Goal: Information Seeking & Learning: Learn about a topic

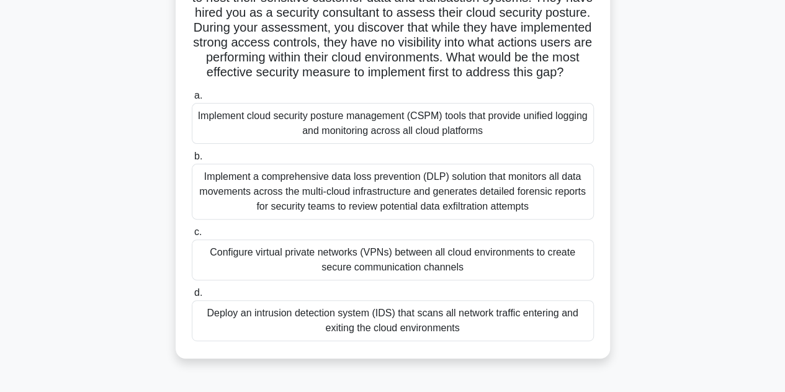
scroll to position [115, 0]
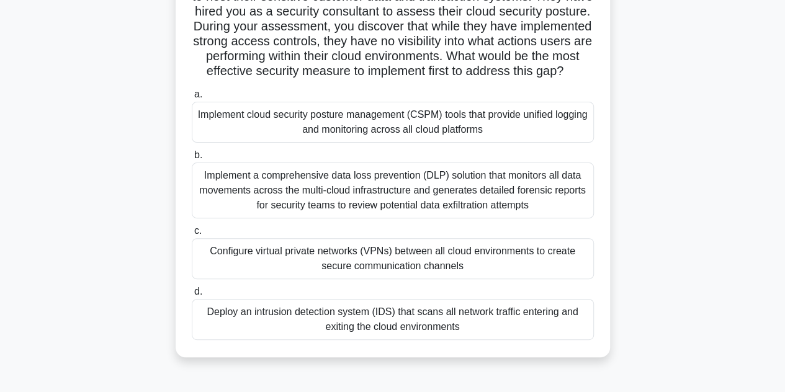
click at [438, 143] on div "Implement cloud security posture management (CSPM) tools that provide unified l…" at bounding box center [393, 122] width 402 height 41
click at [192, 99] on input "a. Implement cloud security posture management (CSPM) tools that provide unifie…" at bounding box center [192, 95] width 0 height 8
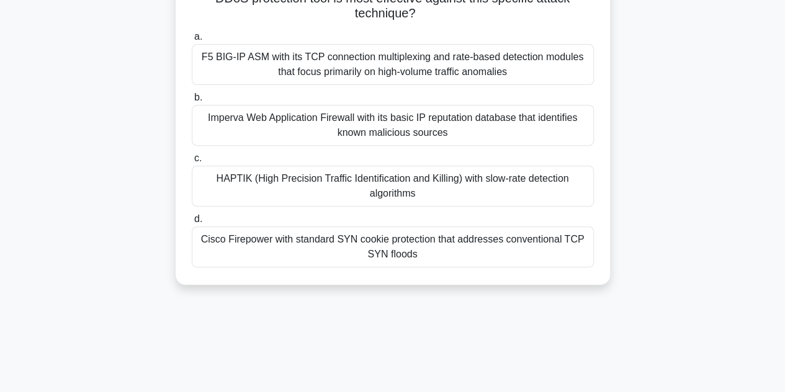
scroll to position [202, 0]
click at [428, 251] on div "Cisco Firepower with standard SYN cookie protection that addresses conventional…" at bounding box center [393, 247] width 402 height 41
click at [192, 224] on input "d. Cisco Firepower with standard SYN cookie protection that addresses conventio…" at bounding box center [192, 220] width 0 height 8
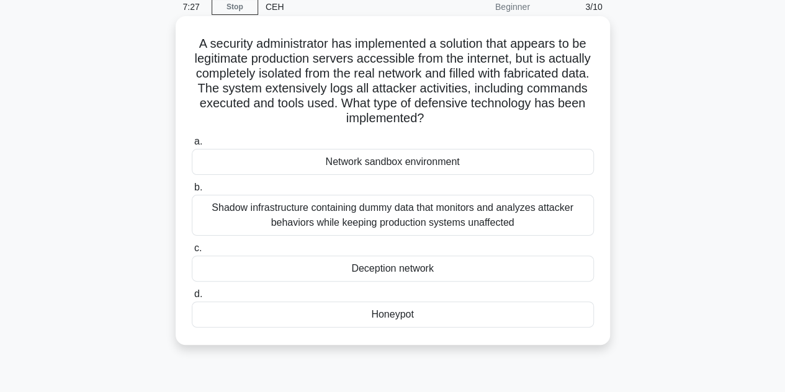
scroll to position [36, 0]
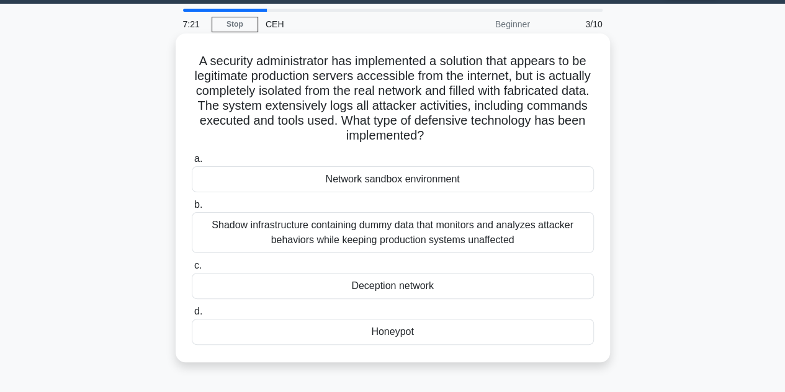
click at [424, 235] on div "Shadow infrastructure containing dummy data that monitors and analyzes attacker…" at bounding box center [393, 232] width 402 height 41
click at [192, 209] on input "b. Shadow infrastructure containing dummy data that monitors and analyzes attac…" at bounding box center [192, 205] width 0 height 8
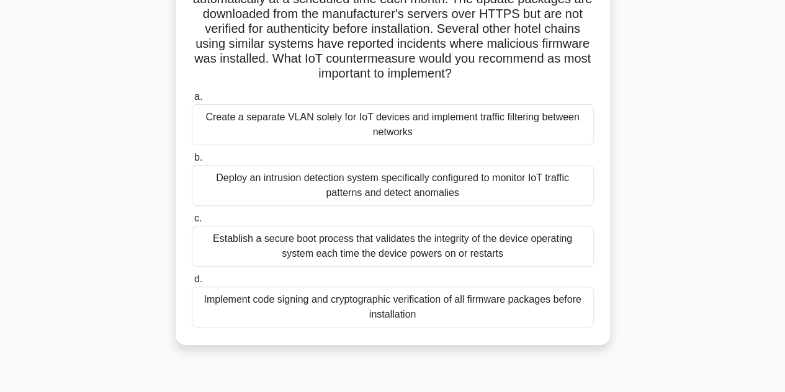
scroll to position [161, 0]
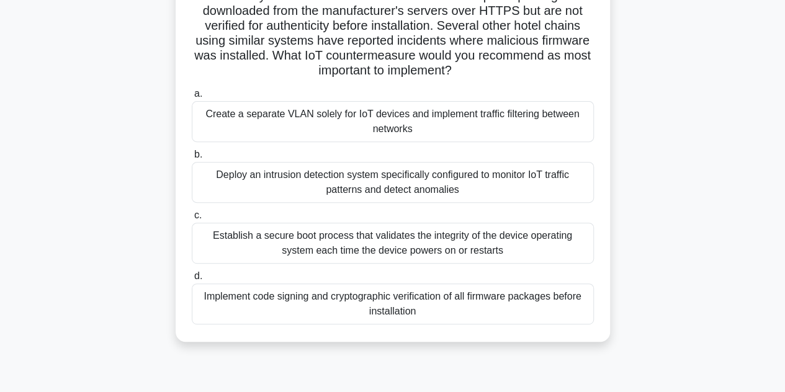
click at [394, 184] on div "Deploy an intrusion detection system specifically configured to monitor IoT tra…" at bounding box center [393, 182] width 402 height 41
click at [192, 159] on input "b. Deploy an intrusion detection system specifically configured to monitor IoT …" at bounding box center [192, 155] width 0 height 8
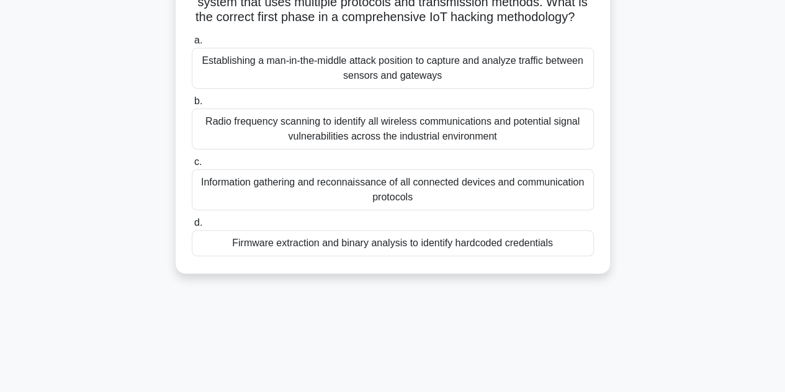
scroll to position [112, 0]
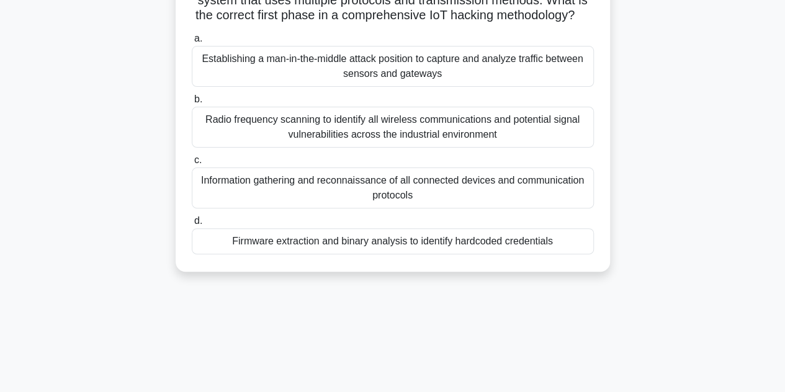
click at [365, 148] on div "Radio frequency scanning to identify all wireless communications and potential …" at bounding box center [393, 127] width 402 height 41
click at [192, 104] on input "b. Radio frequency scanning to identify all wireless communications and potenti…" at bounding box center [192, 100] width 0 height 8
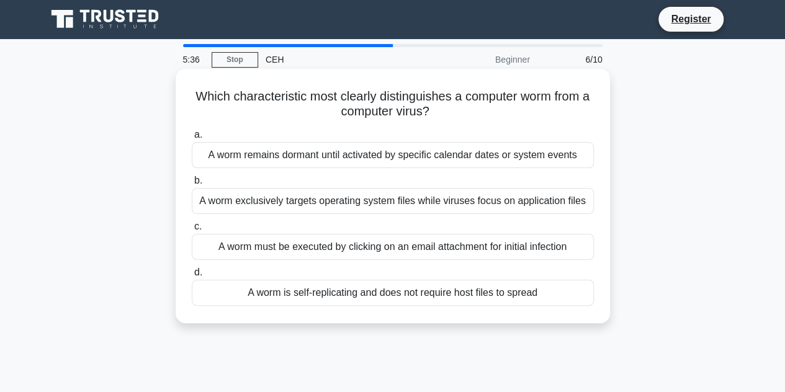
scroll to position [0, 0]
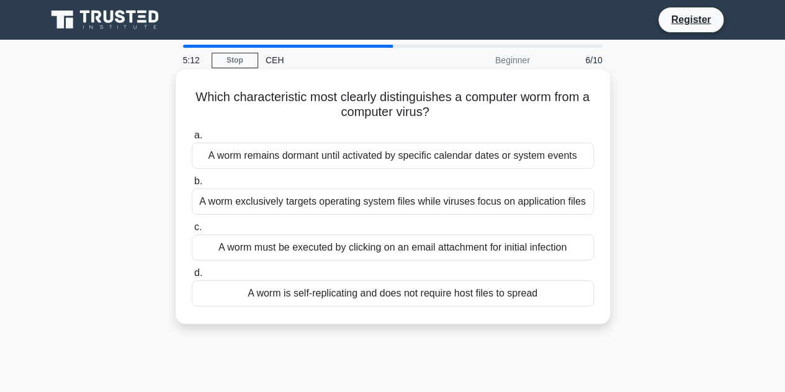
click at [451, 245] on div "A worm must be executed by clicking on an email attachment for initial infection" at bounding box center [393, 248] width 402 height 26
click at [192, 232] on input "c. A worm must be executed by clicking on an email attachment for initial infec…" at bounding box center [192, 227] width 0 height 8
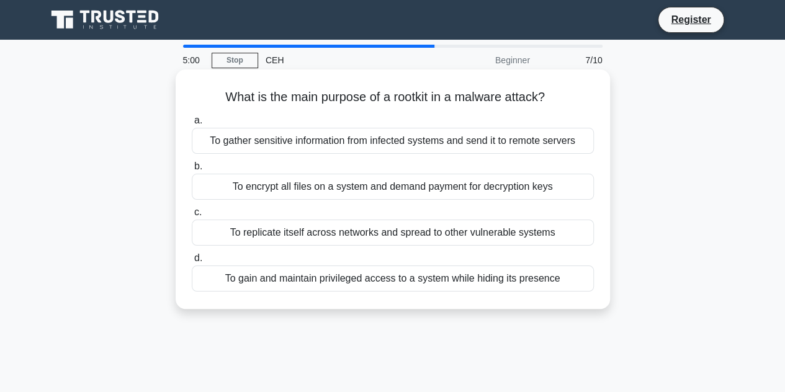
click at [269, 281] on div "To gain and maintain privileged access to a system while hiding its presence" at bounding box center [393, 279] width 402 height 26
click at [192, 263] on input "d. To gain and maintain privileged access to a system while hiding its presence" at bounding box center [192, 258] width 0 height 8
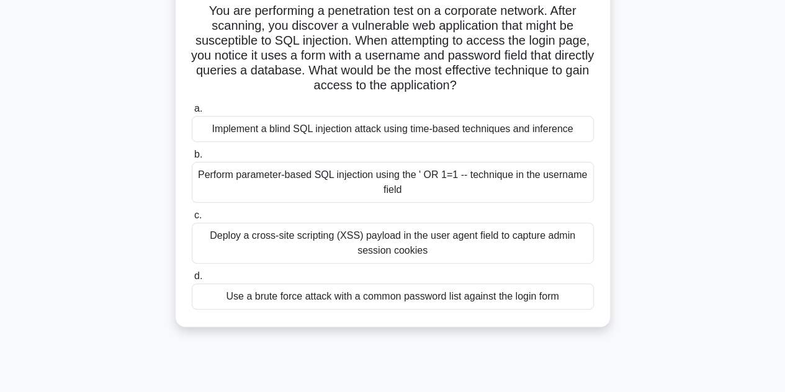
scroll to position [87, 0]
click at [418, 176] on div "Perform parameter-based SQL injection using the ' OR 1=1 -- technique in the us…" at bounding box center [393, 181] width 402 height 41
click at [192, 158] on input "b. Perform parameter-based SQL injection using the ' OR 1=1 -- technique in the…" at bounding box center [192, 154] width 0 height 8
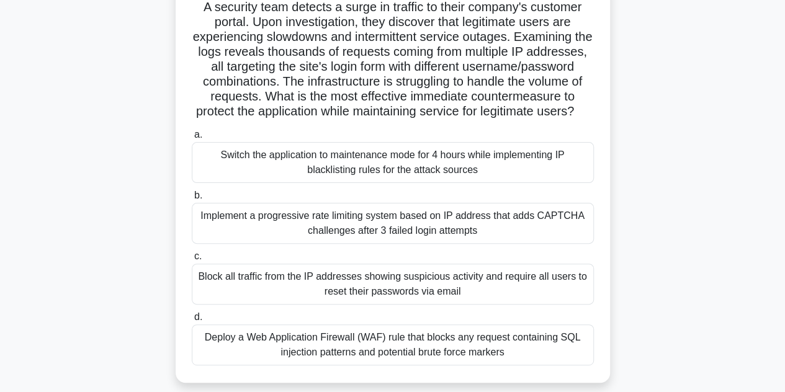
scroll to position [92, 0]
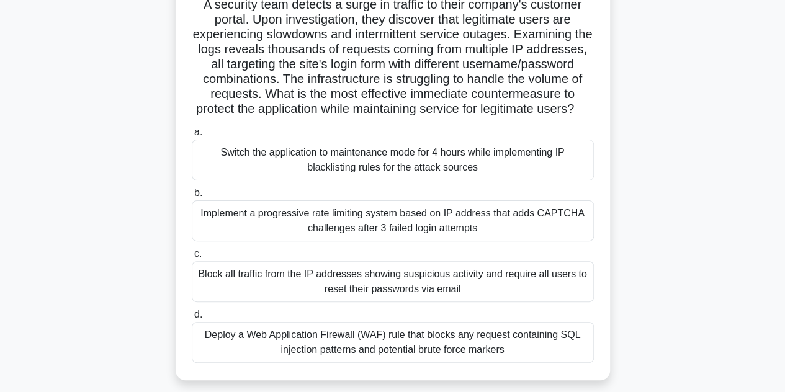
click at [332, 294] on div "Block all traffic from the IP addresses showing suspicious activity and require…" at bounding box center [393, 281] width 402 height 41
click at [192, 258] on input "c. Block all traffic from the IP addresses showing suspicious activity and requ…" at bounding box center [192, 254] width 0 height 8
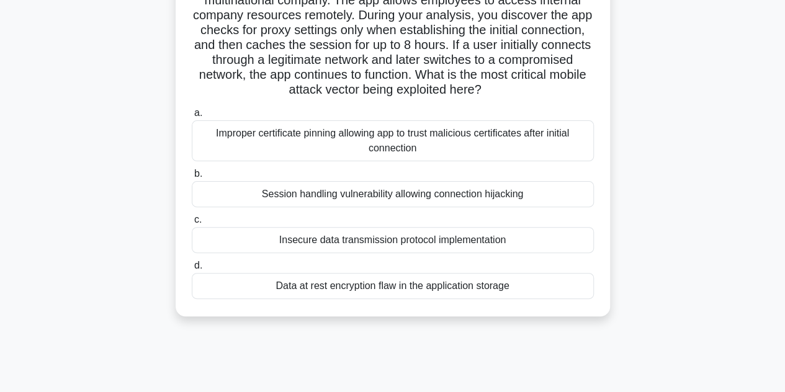
scroll to position [114, 0]
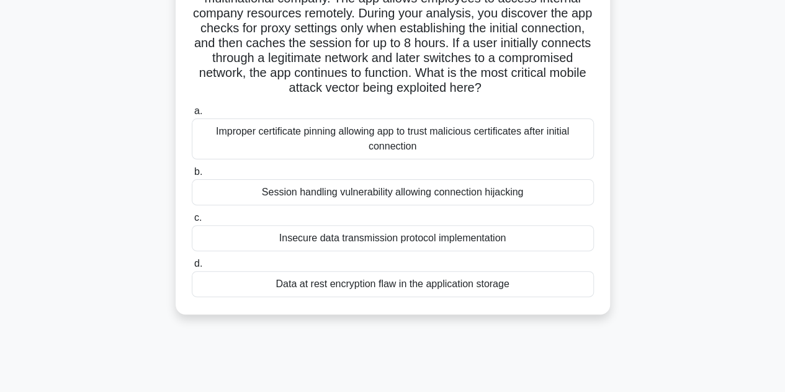
click at [428, 243] on div "Insecure data transmission protocol implementation" at bounding box center [393, 238] width 402 height 26
click at [192, 222] on input "c. Insecure data transmission protocol implementation" at bounding box center [192, 218] width 0 height 8
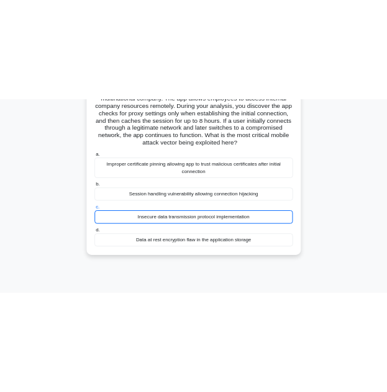
scroll to position [81, 0]
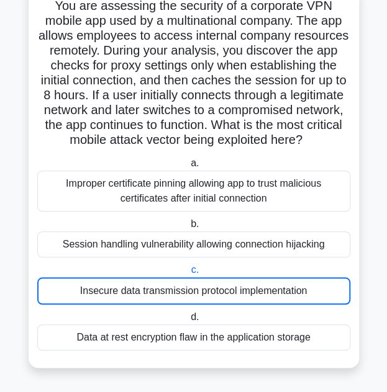
click at [115, 291] on div "Insecure data transmission protocol implementation" at bounding box center [193, 290] width 313 height 27
click at [188, 274] on input "c. Insecure data transmission protocol implementation" at bounding box center [188, 270] width 0 height 8
click at [115, 291] on div "Insecure data transmission protocol implementation" at bounding box center [193, 290] width 313 height 27
click at [188, 274] on input "c. Insecure data transmission protocol implementation" at bounding box center [188, 270] width 0 height 8
click at [115, 291] on div "Insecure data transmission protocol implementation" at bounding box center [193, 290] width 313 height 27
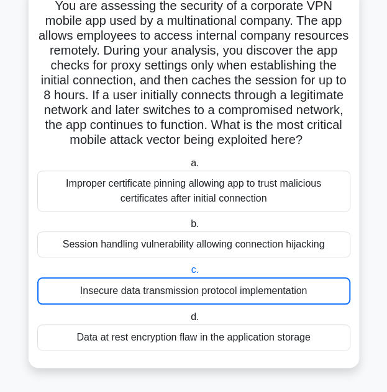
click at [188, 274] on input "c. Insecure data transmission protocol implementation" at bounding box center [188, 270] width 0 height 8
click at [225, 187] on div "Improper certificate pinning allowing app to trust malicious certificates after…" at bounding box center [193, 191] width 313 height 41
click at [188, 168] on input "a. Improper certificate pinning allowing app to trust malicious certificates af…" at bounding box center [188, 164] width 0 height 8
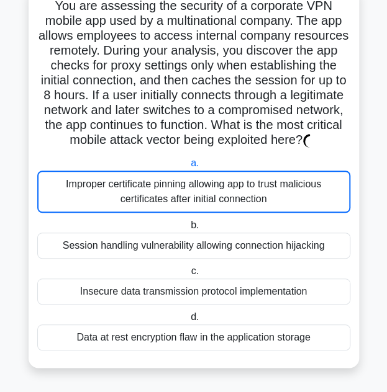
click at [225, 187] on div "Improper certificate pinning allowing app to trust malicious certificates after…" at bounding box center [193, 192] width 313 height 42
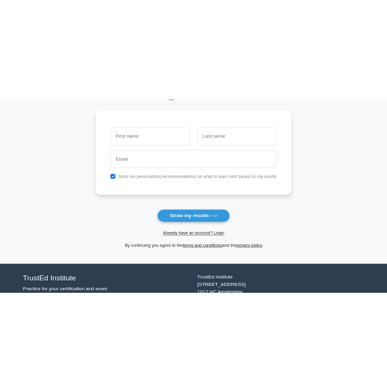
scroll to position [154, 0]
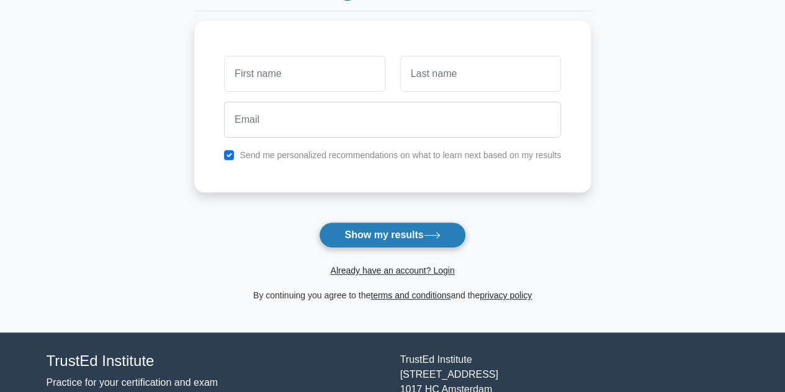
click at [426, 239] on button "Show my results" at bounding box center [392, 235] width 146 height 26
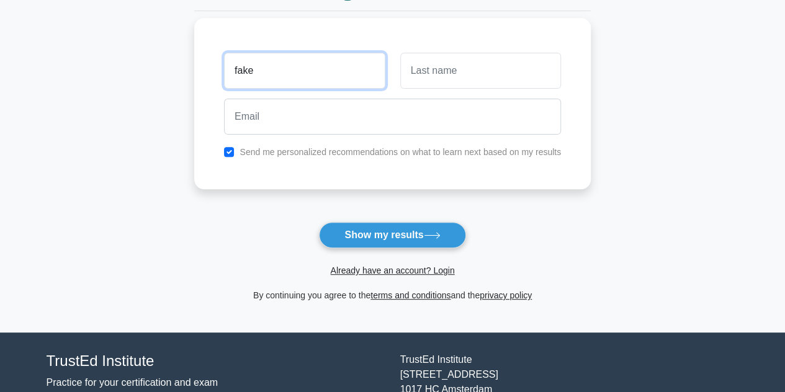
type input "fake"
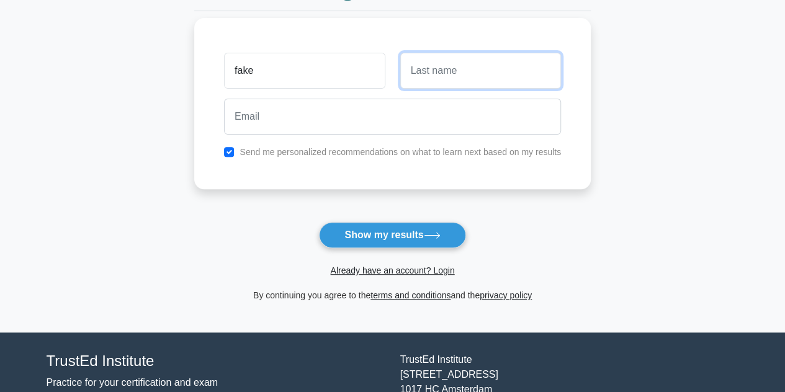
click at [481, 76] on input "text" at bounding box center [480, 71] width 161 height 36
type input "k"
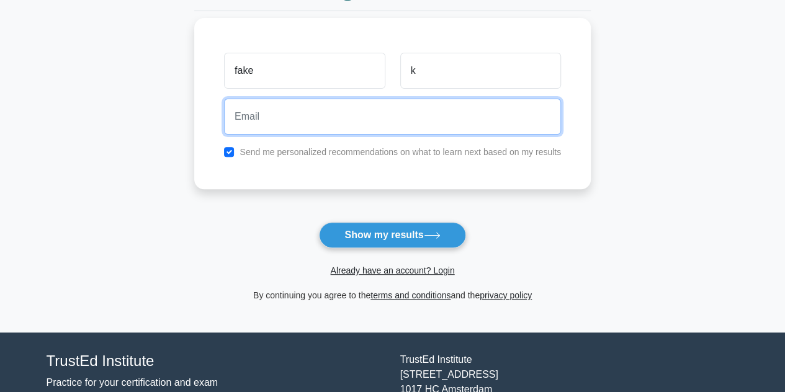
click at [426, 109] on input "email" at bounding box center [392, 117] width 337 height 36
click at [264, 120] on input "email" at bounding box center [392, 117] width 337 height 36
paste input "dekijay435@anysilo.com"
type input "dekijay435@anysilo.com"
click at [319, 222] on button "Show my results" at bounding box center [392, 235] width 146 height 26
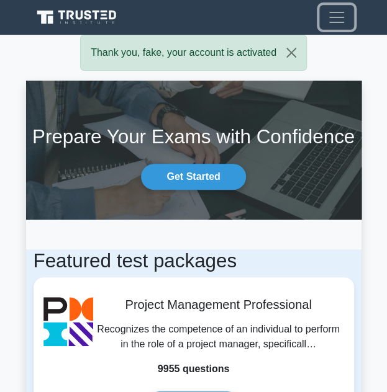
click at [329, 13] on span "Toggle navigation" at bounding box center [336, 17] width 19 height 19
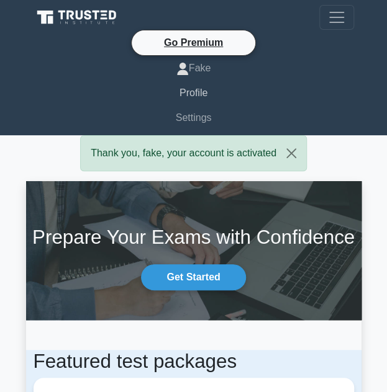
click at [204, 86] on link "Profile" at bounding box center [194, 93] width 320 height 25
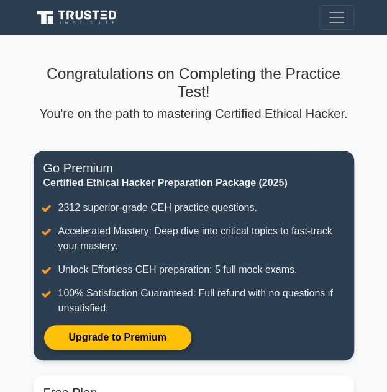
click at [192, 325] on link "Upgrade to Premium" at bounding box center [117, 338] width 148 height 26
